Goal: Information Seeking & Learning: Find contact information

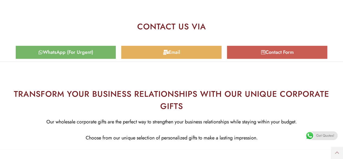
scroll to position [2522, 0]
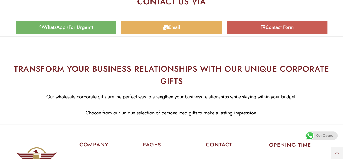
click at [197, 30] on span "Email" at bounding box center [171, 27] width 92 height 5
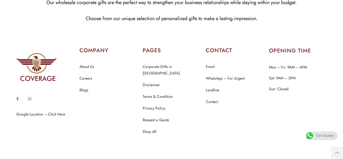
scroll to position [2630, 0]
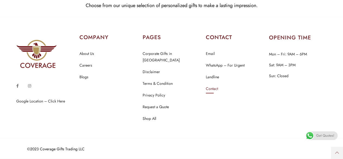
click at [212, 92] on link "Contact" at bounding box center [212, 88] width 12 height 7
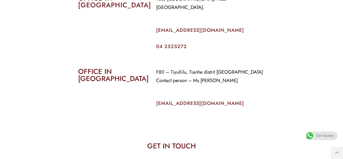
scroll to position [271, 0]
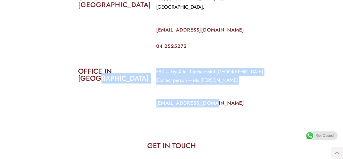
drag, startPoint x: 217, startPoint y: 100, endPoint x: 145, endPoint y: 104, distance: 72.0
click at [145, 104] on div "OFFICE IN CHINA F80 – TiyuXilu, Tianhe distrit Guangzhou Contact person – Ms Pr…" at bounding box center [171, 90] width 195 height 55
click at [256, 105] on p "info@coverageuae.com" at bounding box center [210, 103] width 109 height 8
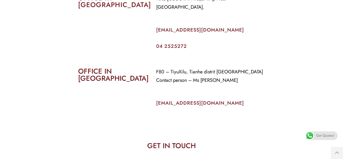
drag, startPoint x: 216, startPoint y: 104, endPoint x: 161, endPoint y: 103, distance: 55.3
click at [161, 103] on p "info@coverageuae.com" at bounding box center [210, 103] width 109 height 8
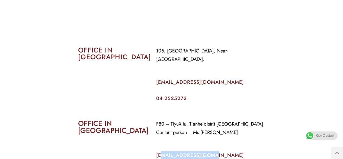
scroll to position [217, 0]
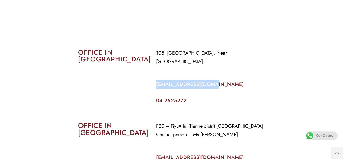
drag, startPoint x: 223, startPoint y: 83, endPoint x: 156, endPoint y: 82, distance: 67.2
click at [156, 82] on p "info@coverageuae.com" at bounding box center [210, 84] width 109 height 8
copy link "info@coverageuae.com"
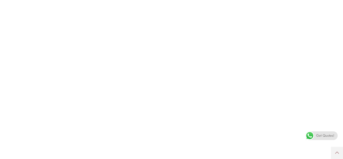
scroll to position [190, 0]
